Goal: Information Seeking & Learning: Learn about a topic

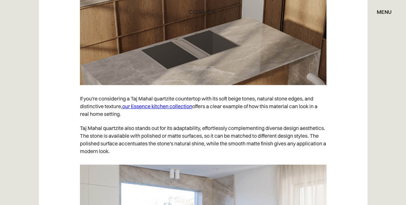
scroll to position [1326, 0]
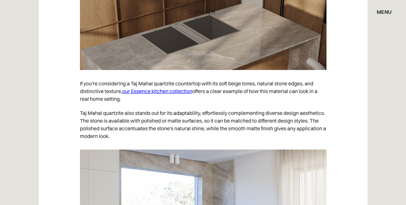
click at [186, 88] on link "our Essence kitchen collection" at bounding box center [157, 91] width 70 height 6
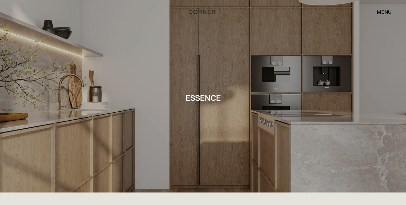
click at [382, 11] on div "menu" at bounding box center [383, 11] width 15 height 5
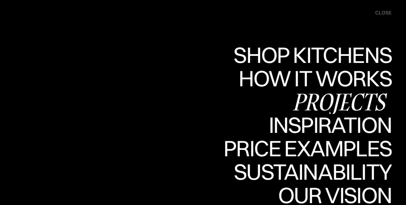
click at [354, 96] on div "Projects" at bounding box center [339, 101] width 104 height 22
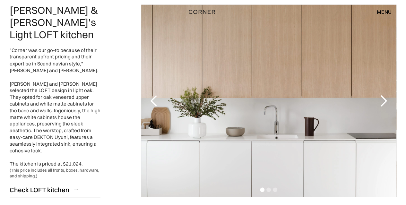
scroll to position [618, 0]
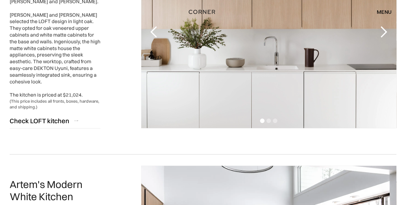
click at [382, 36] on div "next slide" at bounding box center [383, 32] width 13 height 13
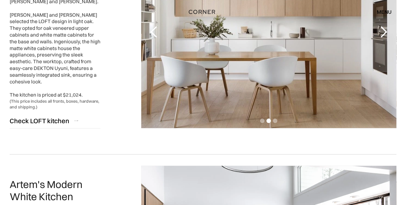
click at [382, 36] on div "next slide" at bounding box center [383, 32] width 13 height 13
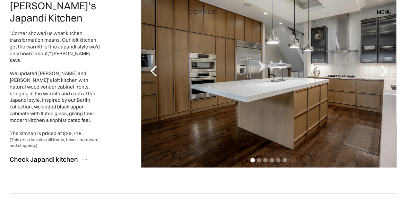
scroll to position [345, 0]
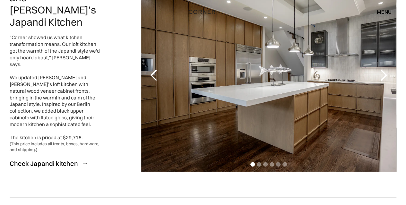
click at [383, 72] on div "next slide" at bounding box center [383, 75] width 13 height 13
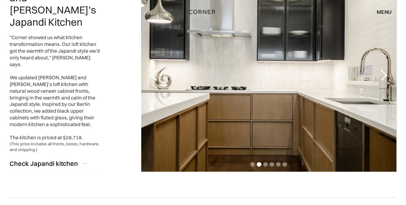
click at [383, 72] on div "next slide" at bounding box center [383, 75] width 13 height 13
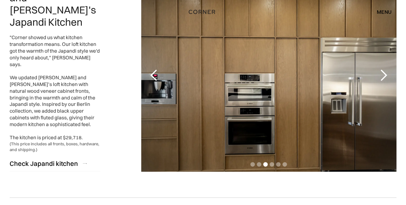
click at [383, 72] on div "next slide" at bounding box center [383, 75] width 13 height 13
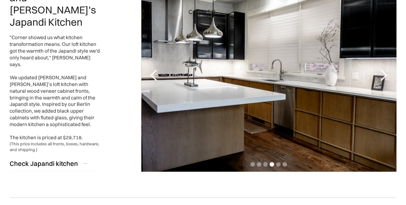
click at [380, 74] on div "next slide" at bounding box center [383, 75] width 13 height 13
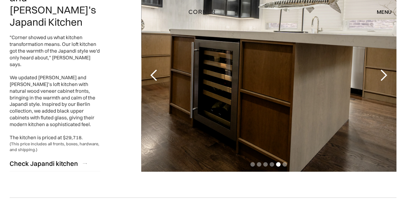
click at [380, 74] on div "next slide" at bounding box center [383, 75] width 13 height 13
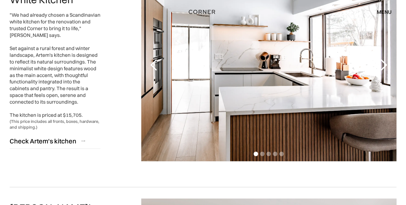
scroll to position [826, 0]
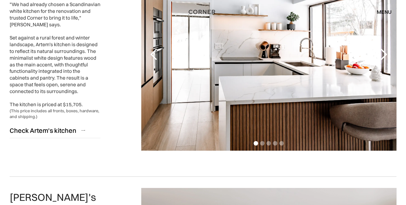
click at [383, 55] on div "next slide" at bounding box center [383, 54] width 13 height 13
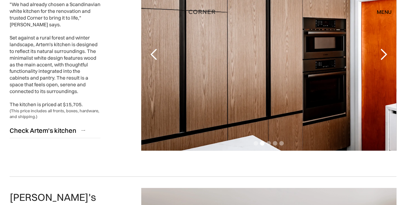
click at [383, 55] on div "next slide" at bounding box center [383, 54] width 13 height 13
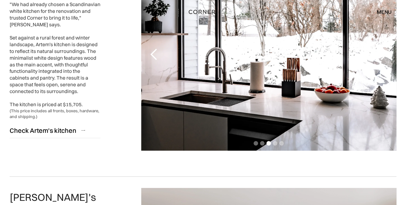
click at [383, 56] on div "next slide" at bounding box center [383, 54] width 13 height 13
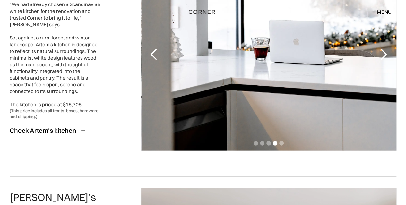
click at [383, 56] on div "next slide" at bounding box center [383, 54] width 13 height 13
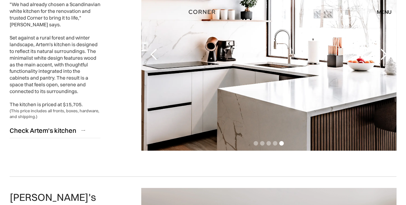
click at [383, 56] on div "next slide" at bounding box center [383, 54] width 13 height 13
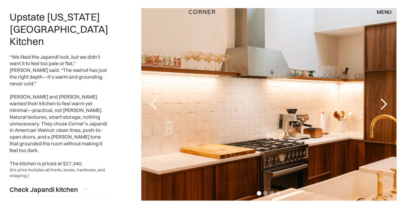
scroll to position [1519, 0]
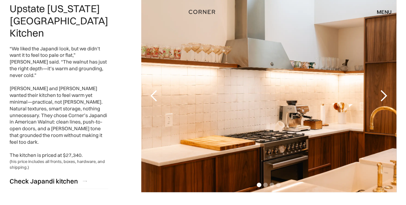
click at [380, 89] on div "next slide" at bounding box center [383, 95] width 13 height 13
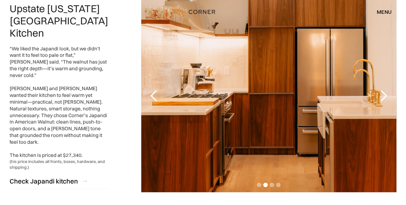
click at [380, 89] on div "next slide" at bounding box center [383, 95] width 13 height 13
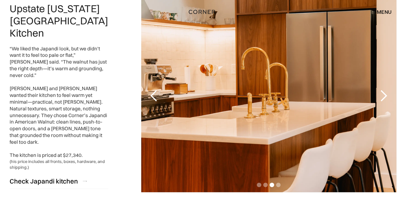
click at [380, 89] on div "next slide" at bounding box center [383, 95] width 13 height 13
